Goal: Task Accomplishment & Management: Complete application form

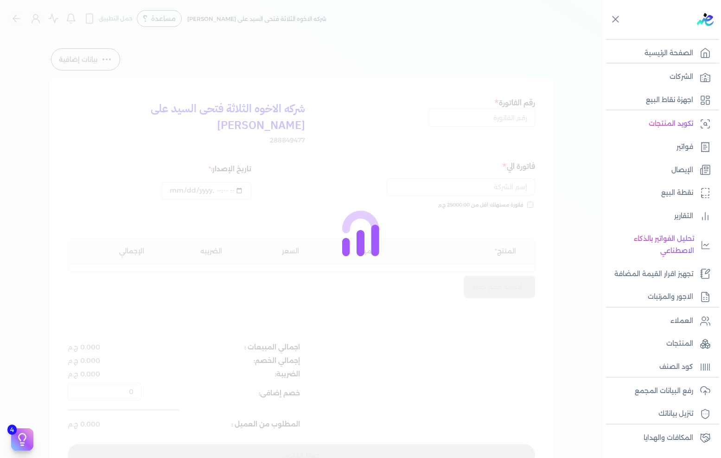
select select "EGP"
select select "B"
select select "EGS"
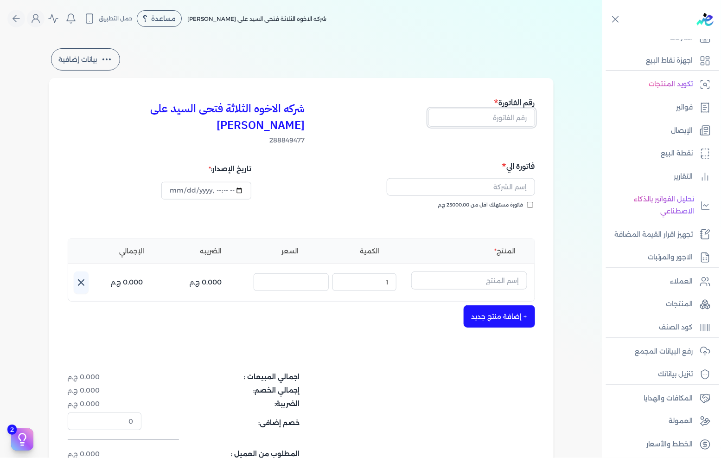
drag, startPoint x: 483, startPoint y: 113, endPoint x: 583, endPoint y: 124, distance: 101.3
click at [483, 113] on input "text" at bounding box center [482, 118] width 107 height 18
type input "ح"
type input "13493"
click at [509, 201] on span "فاتورة مستهلك اقل من 25000.00 ج.م" at bounding box center [480, 204] width 85 height 7
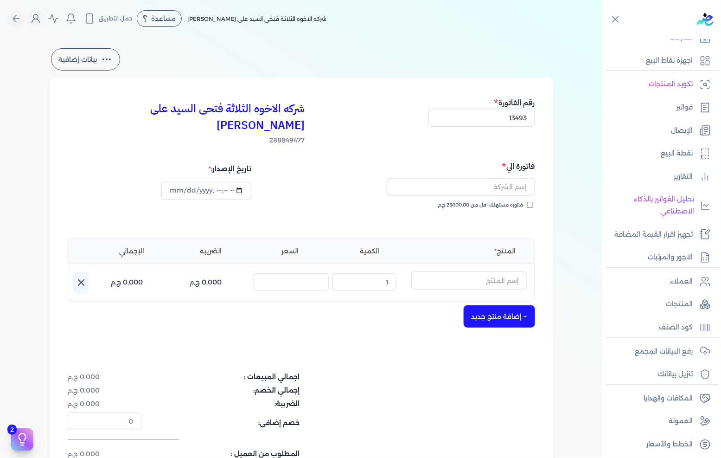
click at [527, 202] on input "فاتورة مستهلك اقل من 25000.00 ج.م" at bounding box center [530, 205] width 6 height 6
click at [509, 201] on span "فاتورة مستهلك اقل من 25000.00 ج.م" at bounding box center [480, 204] width 85 height 7
click at [527, 202] on input "فاتورة مستهلك اقل من 25000.00 ج.م" at bounding box center [530, 205] width 6 height 6
checkbox input "false"
click at [518, 178] on input "text" at bounding box center [461, 187] width 148 height 18
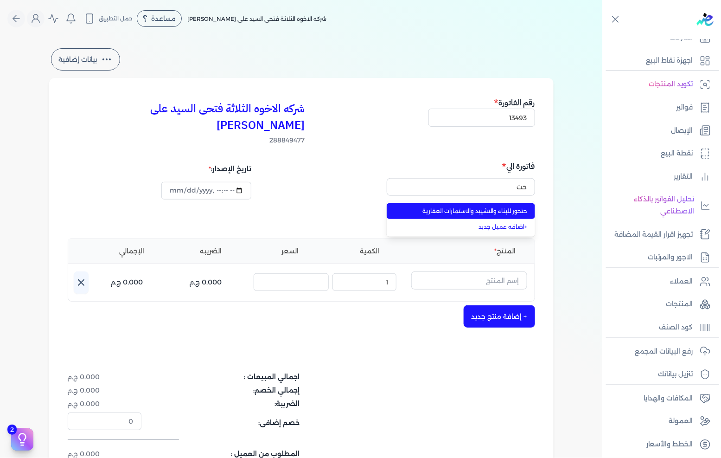
click at [478, 203] on li "حتحور للبناء والتشييد والاستمارات العقارية" at bounding box center [461, 211] width 148 height 16
type input "حتحور للبناء والتشييد والاستمارات العقارية"
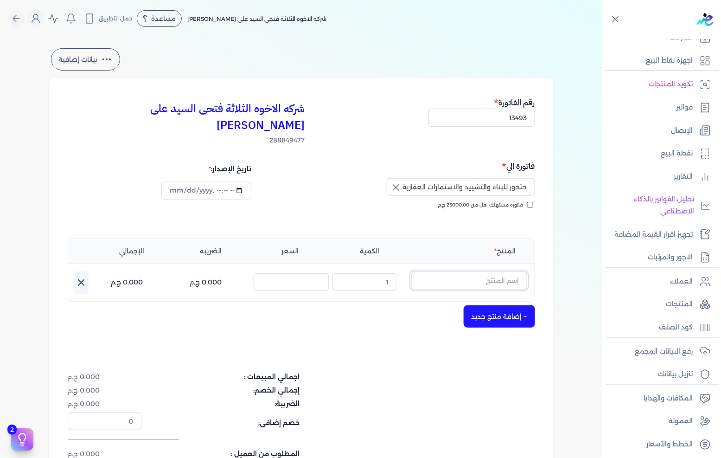
click at [483, 271] on input "text" at bounding box center [469, 280] width 116 height 18
click at [514, 271] on input "text" at bounding box center [469, 280] width 116 height 18
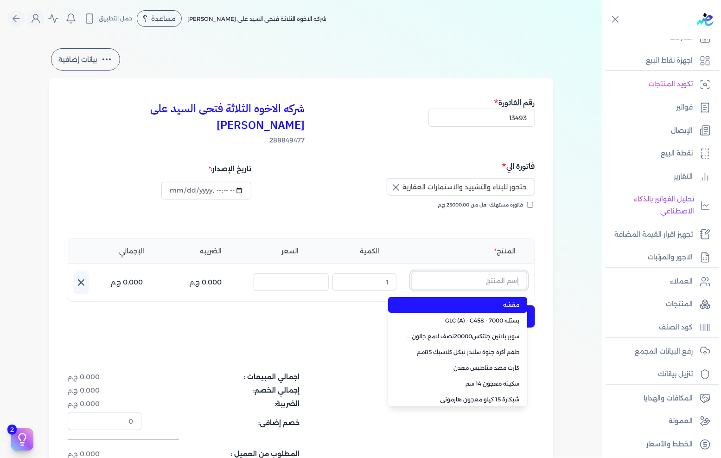
paste input "سيكا توب سيل 107 25كجم"
type input "سيكا توب سيل 107 25كجم"
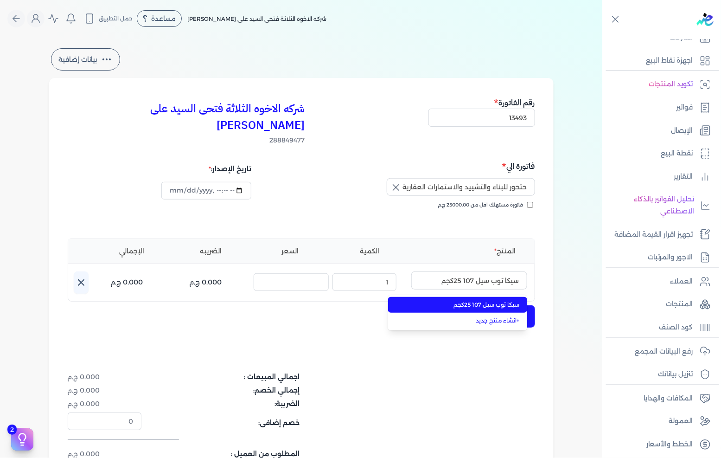
click at [487, 301] on span "سيكا توب سيل 107 25كجم" at bounding box center [463, 305] width 113 height 8
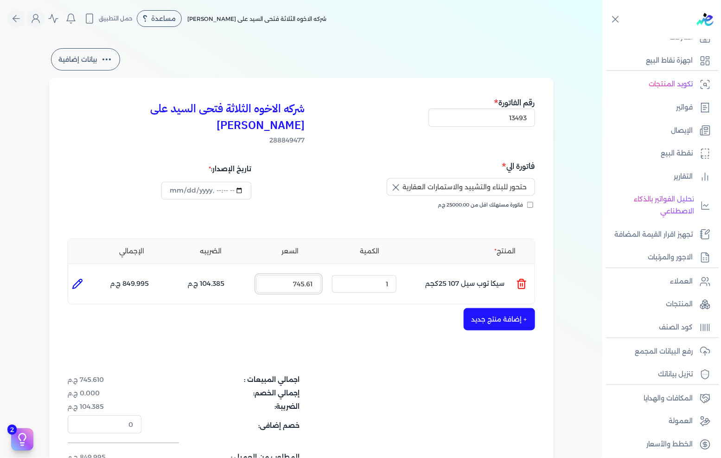
click at [309, 275] on input "745.61" at bounding box center [288, 284] width 64 height 18
type input "910"
click at [378, 275] on input "1" at bounding box center [364, 284] width 64 height 18
click at [377, 275] on input "1" at bounding box center [364, 284] width 64 height 18
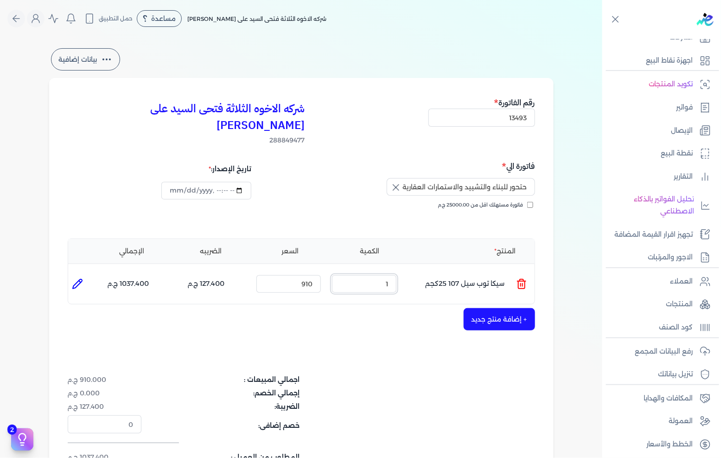
click at [377, 275] on input "1" at bounding box center [364, 284] width 64 height 18
type input "4"
click at [72, 275] on li at bounding box center [77, 284] width 19 height 19
type input "سيكا توب سيل 107 25كجم"
type input "910"
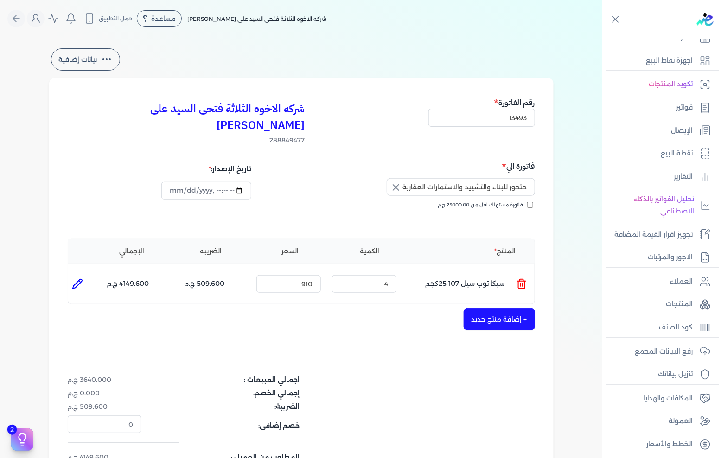
type input "4"
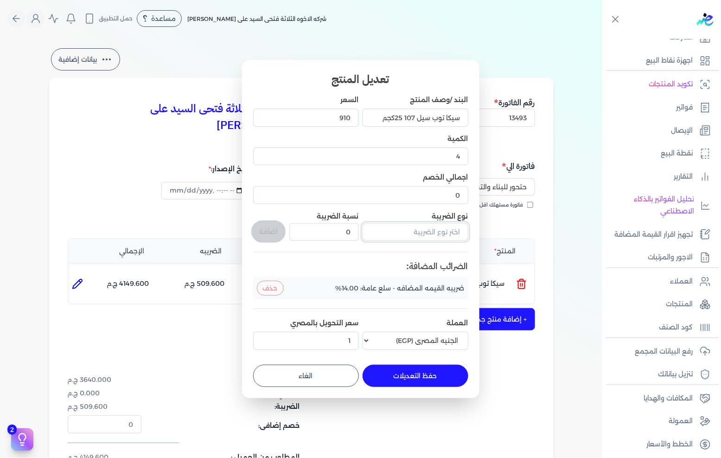
click at [423, 226] on input "text" at bounding box center [416, 232] width 106 height 18
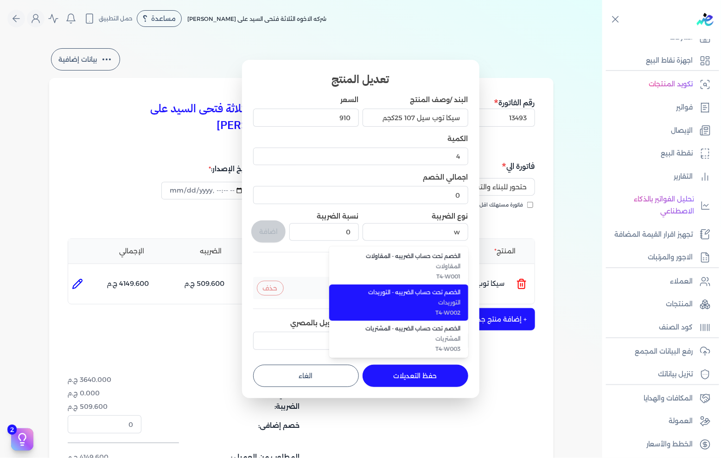
click at [425, 301] on span "التوريدات" at bounding box center [404, 302] width 113 height 8
type input "الخصم تحت حساب الضريبه - التوريدات"
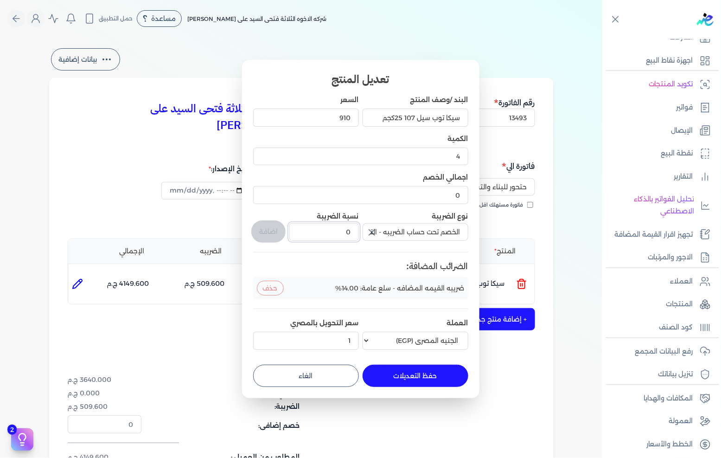
click at [340, 228] on input "0" at bounding box center [323, 232] width 69 height 18
type input "1"
click at [274, 225] on button "اضافة" at bounding box center [268, 231] width 34 height 22
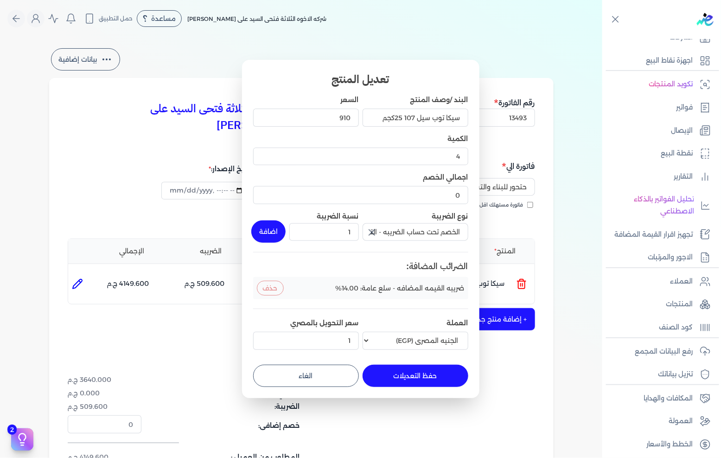
type input "0"
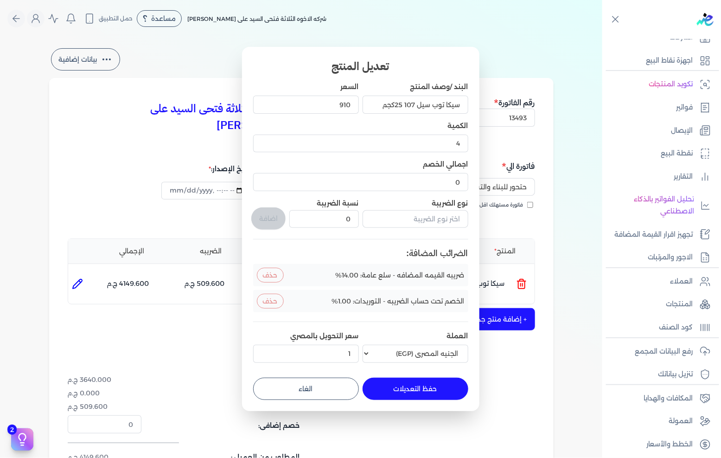
click at [400, 383] on button "حفظ التعديلات" at bounding box center [416, 389] width 106 height 22
type input "0"
type input "1"
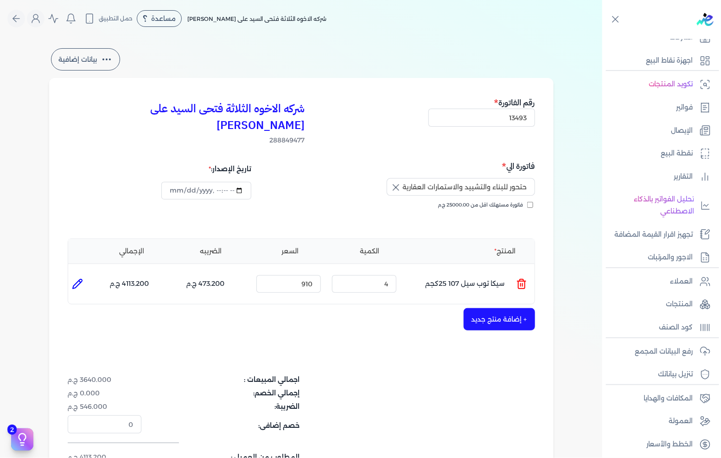
scroll to position [51, 0]
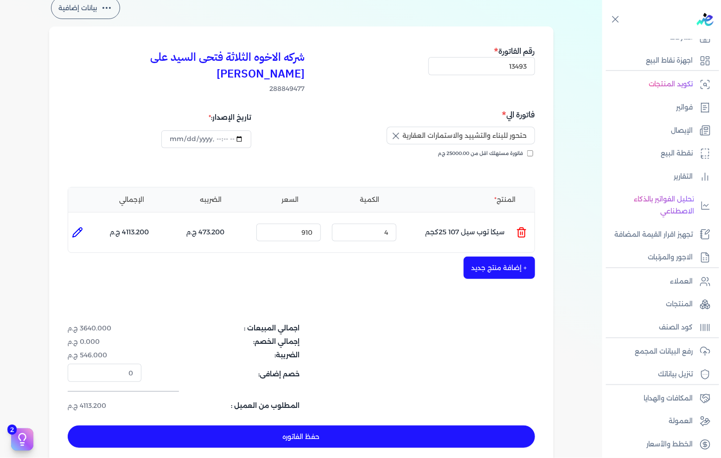
click at [230, 425] on button "حفظ الفاتوره" at bounding box center [302, 436] width 468 height 22
type input "[DATE]"
